Goal: Information Seeking & Learning: Learn about a topic

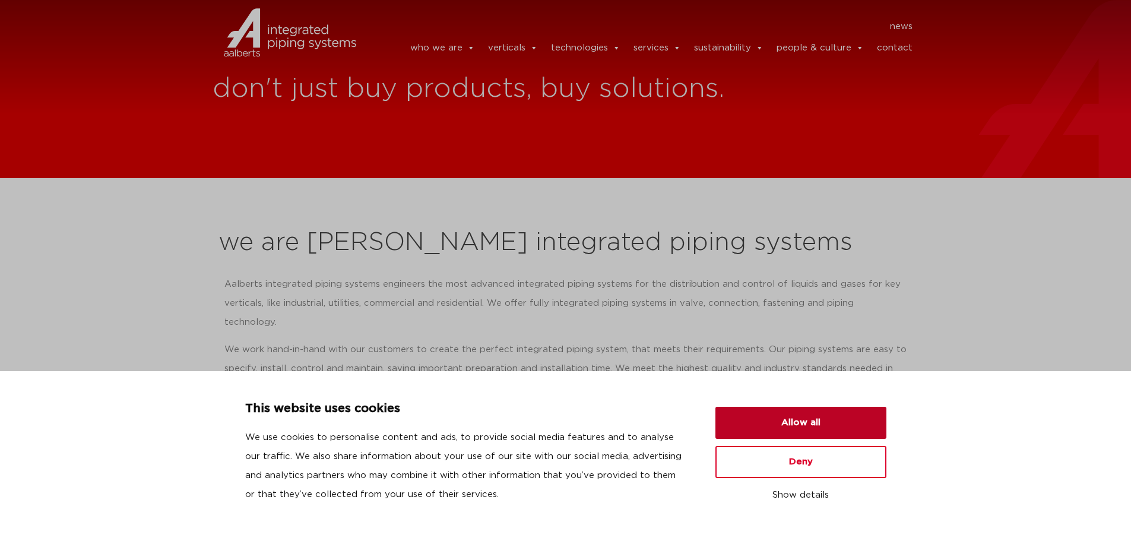
click at [852, 423] on button "Allow all" at bounding box center [800, 423] width 171 height 32
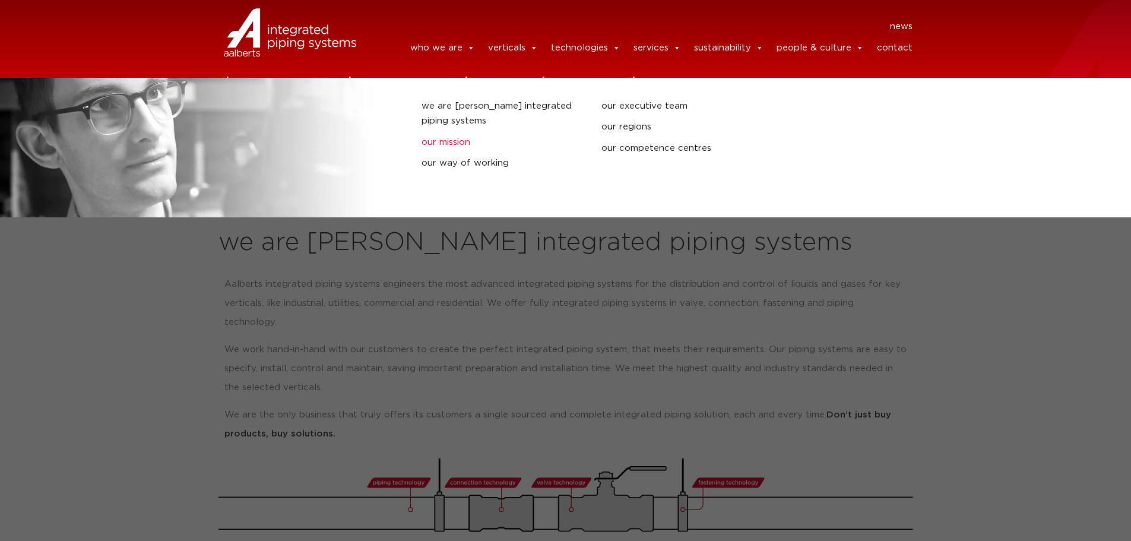
click at [445, 149] on link "our mission" at bounding box center [502, 142] width 162 height 15
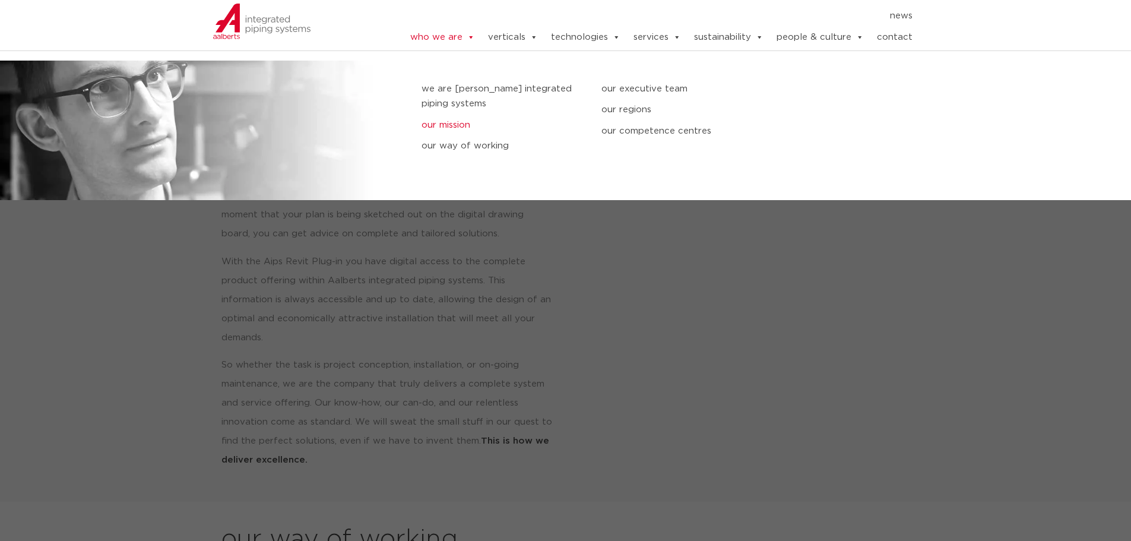
scroll to position [492, 0]
click at [629, 92] on link "our executive team" at bounding box center [682, 88] width 162 height 15
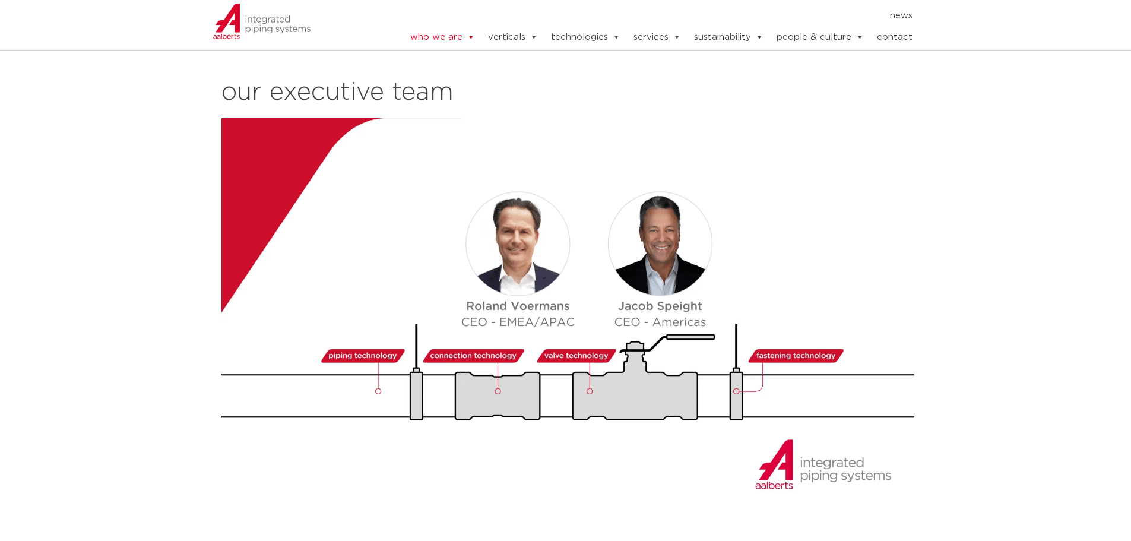
drag, startPoint x: 231, startPoint y: 390, endPoint x: 245, endPoint y: 380, distance: 17.5
click at [231, 390] on img at bounding box center [569, 314] width 697 height 392
click at [525, 235] on img at bounding box center [569, 314] width 697 height 392
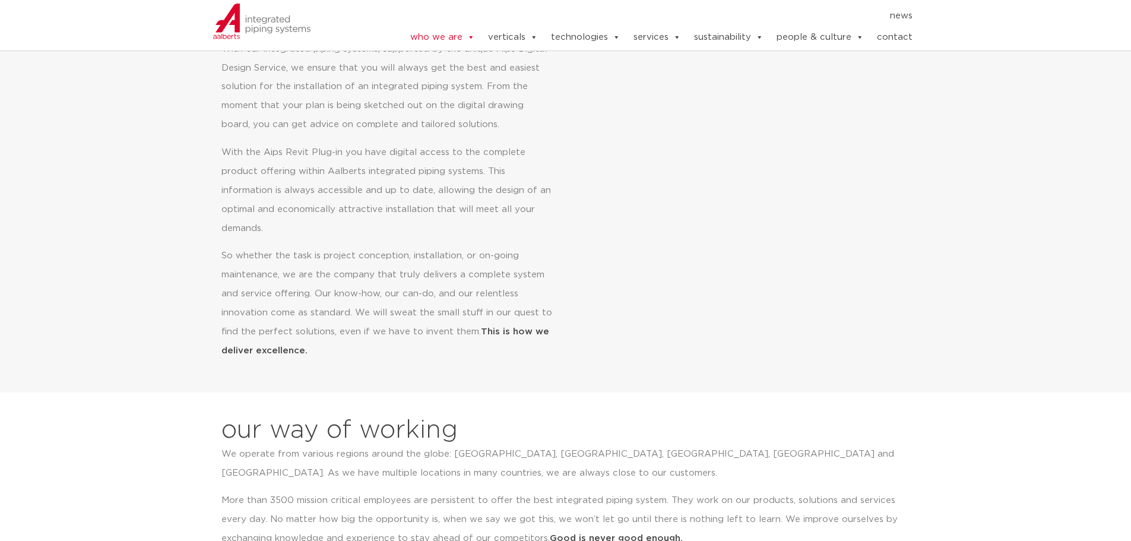
scroll to position [434, 0]
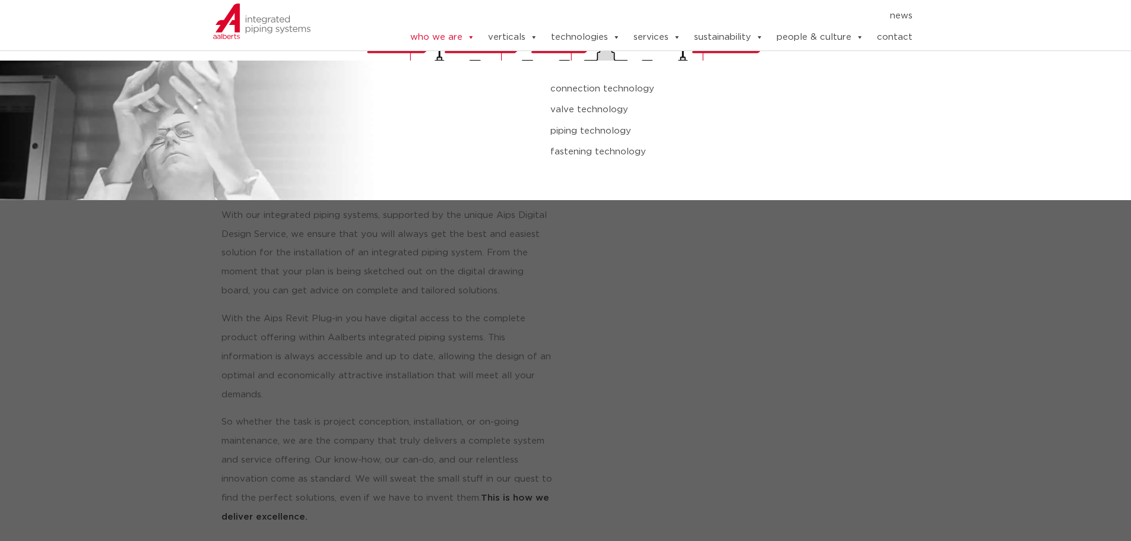
click at [613, 97] on link "connection technology" at bounding box center [762, 88] width 424 height 15
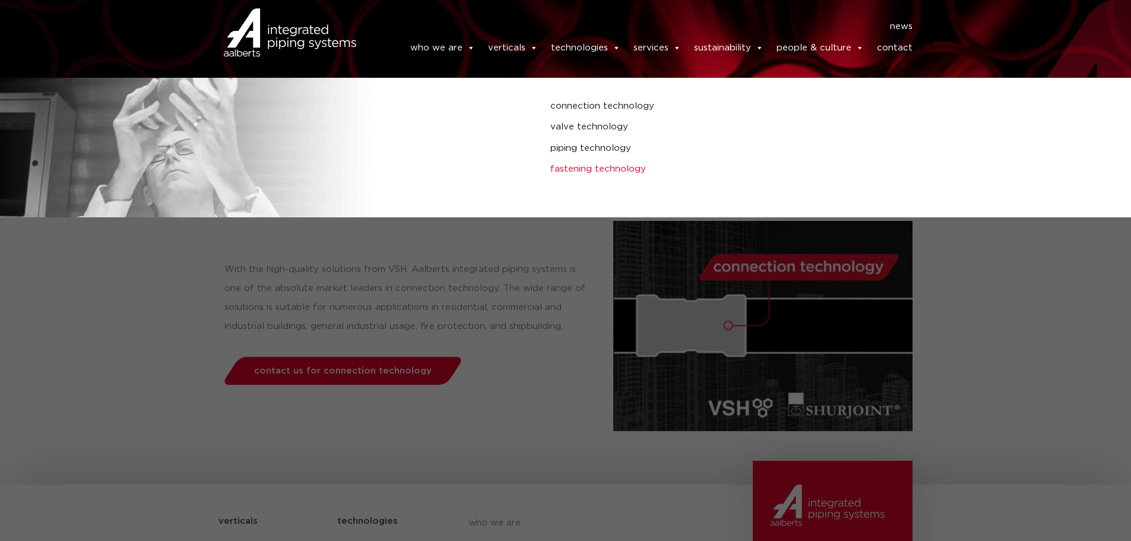
click at [592, 170] on link "fastening technology" at bounding box center [762, 168] width 424 height 15
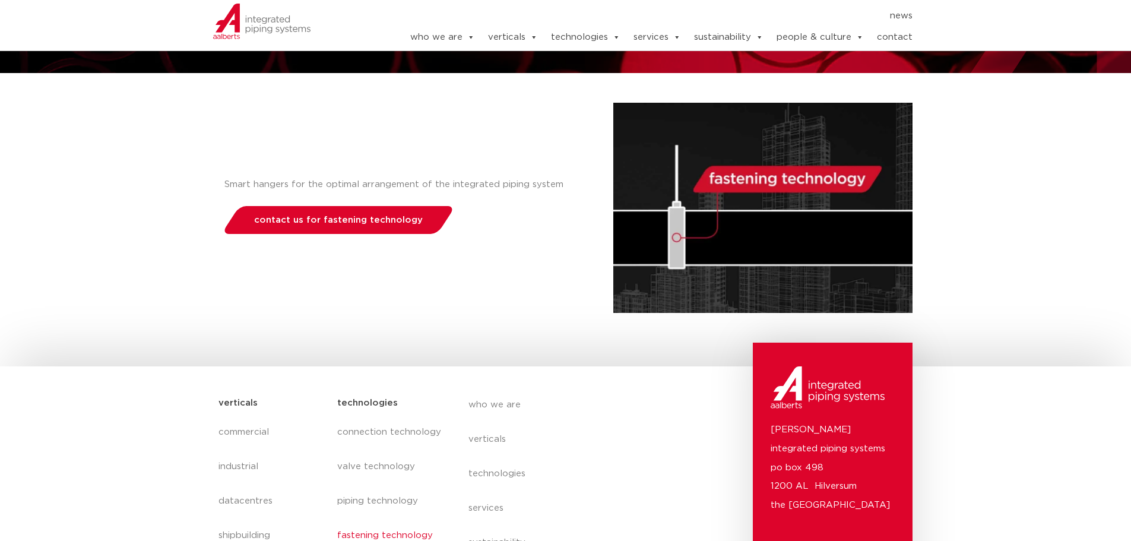
scroll to position [119, 0]
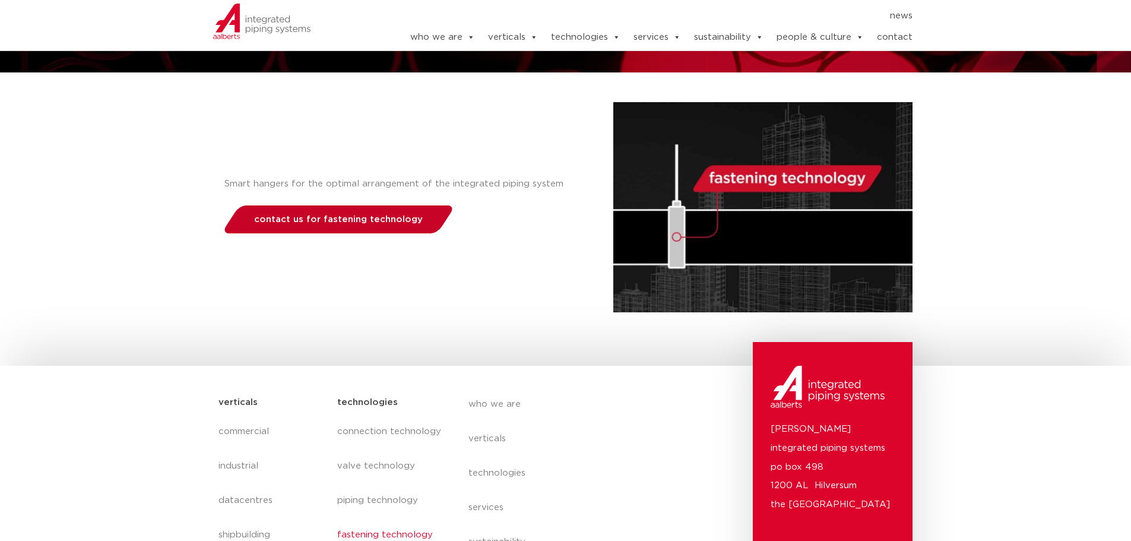
click at [354, 221] on span "contact us for fastening technology" at bounding box center [338, 219] width 169 height 9
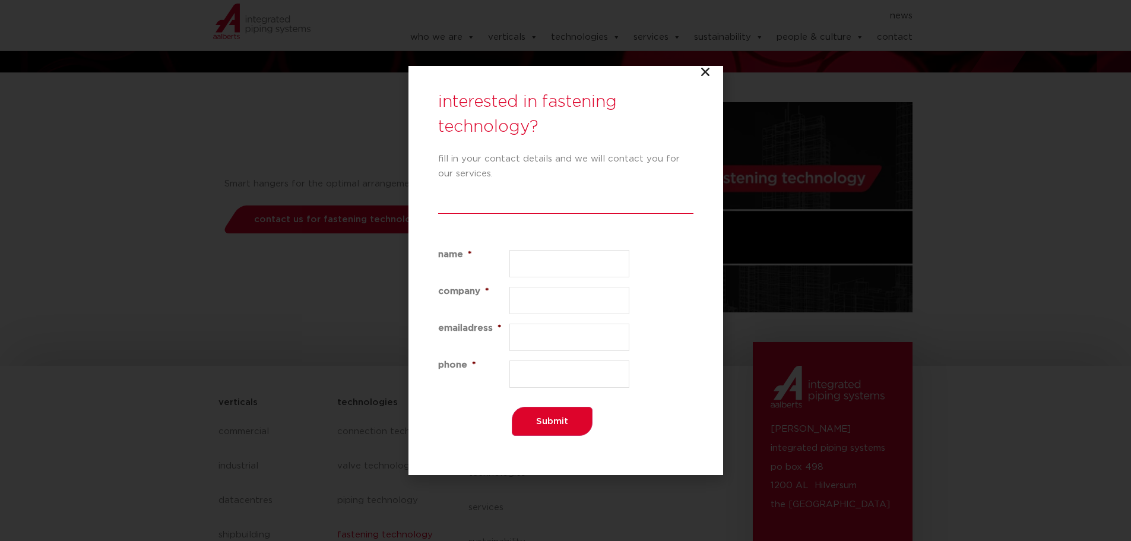
click at [709, 71] on icon "Close" at bounding box center [705, 72] width 12 height 12
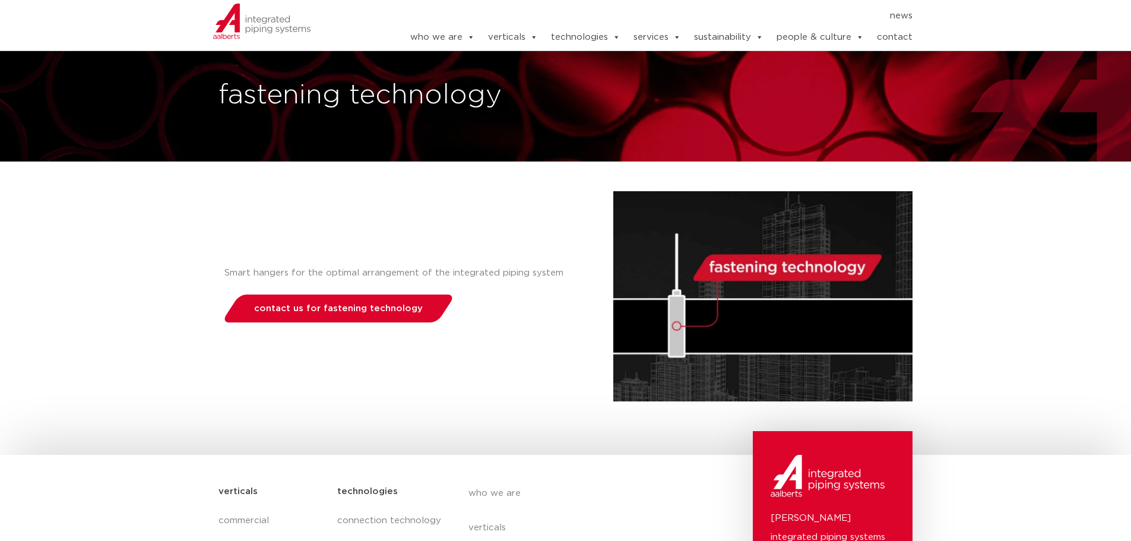
scroll to position [0, 0]
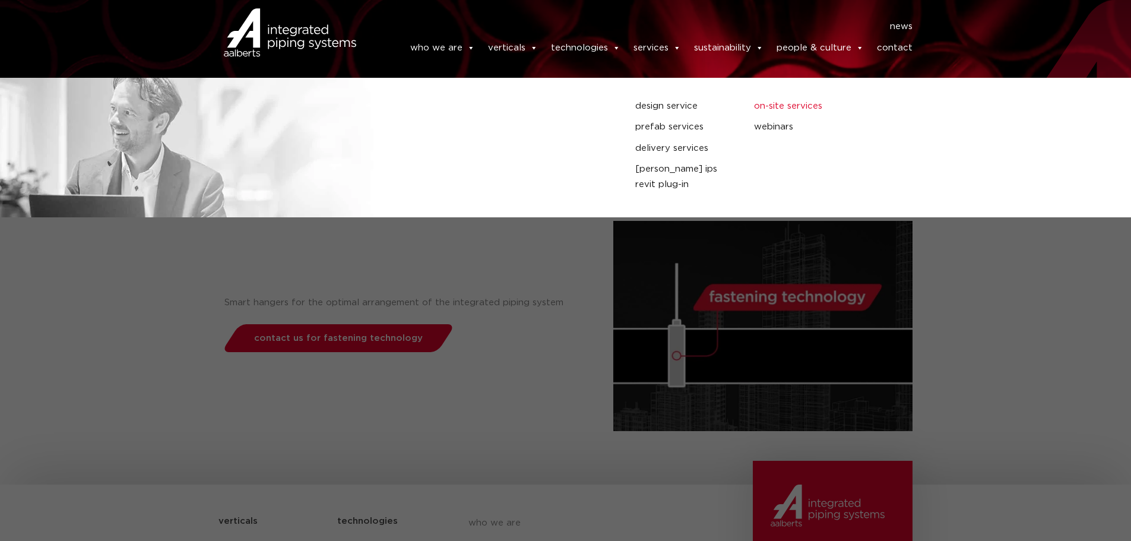
click at [788, 107] on link "on-site services" at bounding box center [804, 106] width 101 height 15
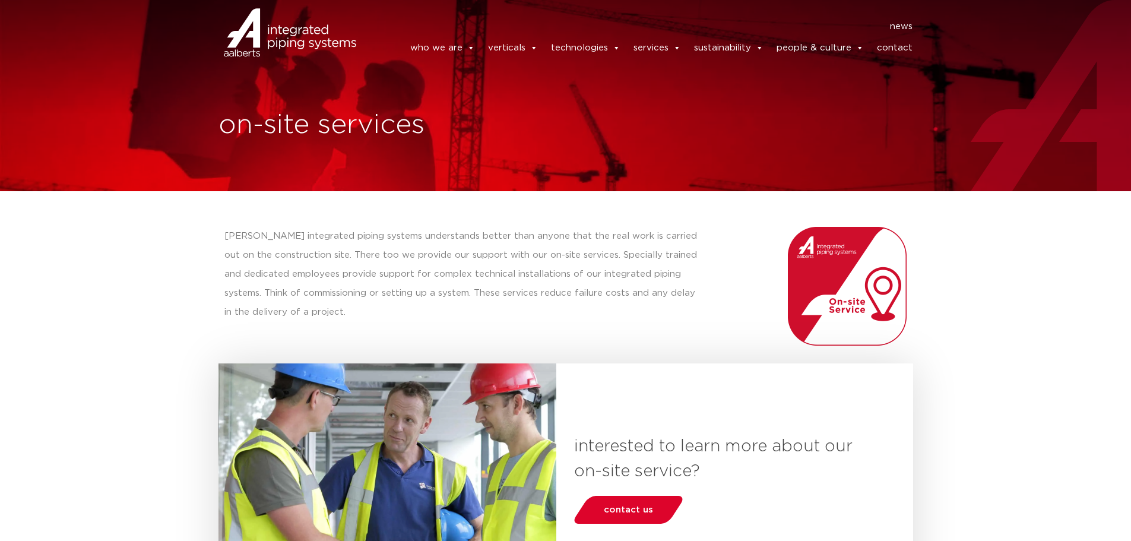
click at [887, 53] on link "contact" at bounding box center [895, 48] width 36 height 24
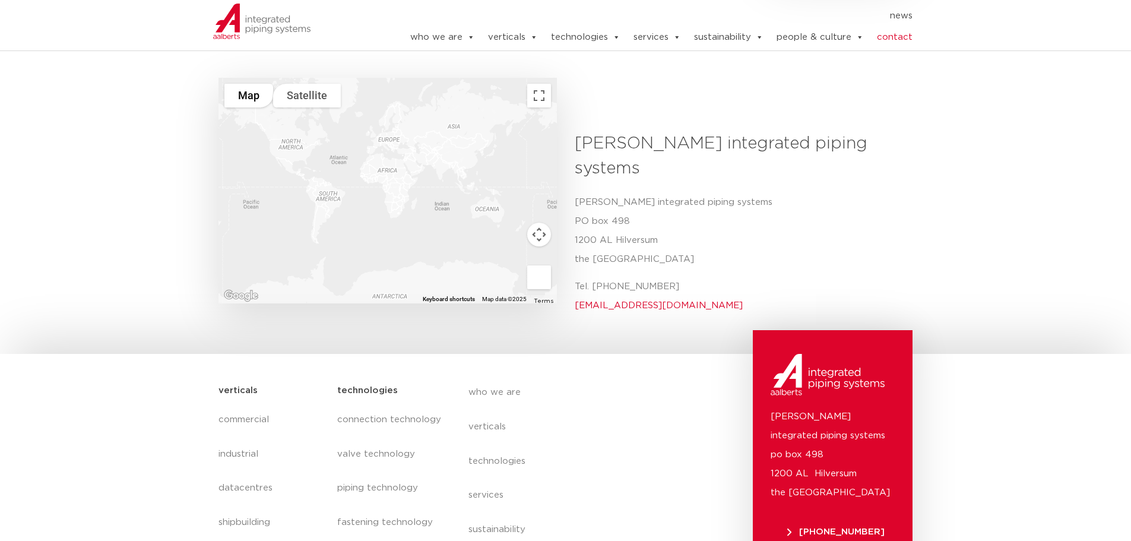
scroll to position [522, 0]
